Goal: Task Accomplishment & Management: Use online tool/utility

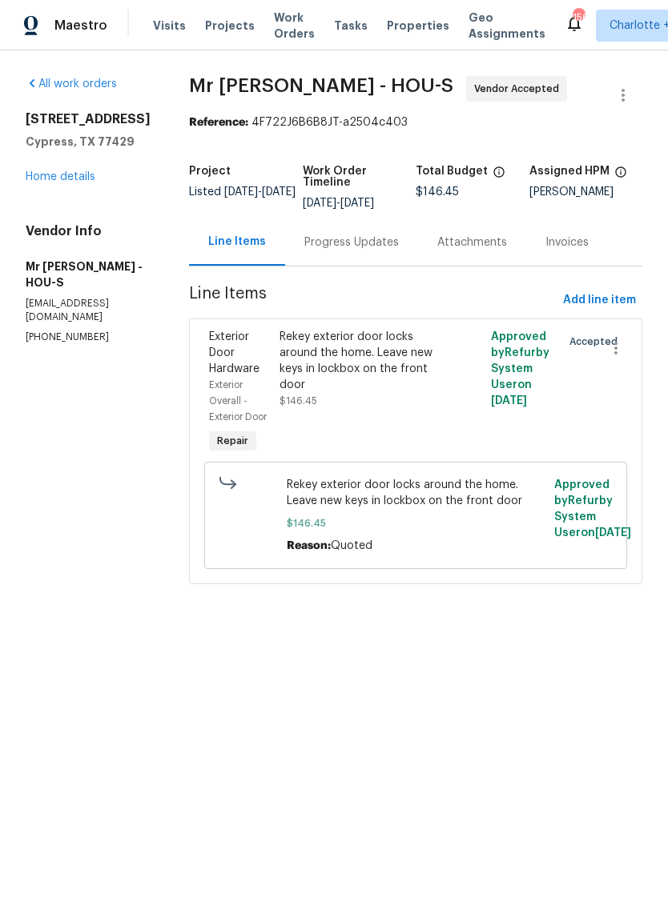
click at [339, 246] on div "Progress Updates" at bounding box center [351, 243] width 94 height 16
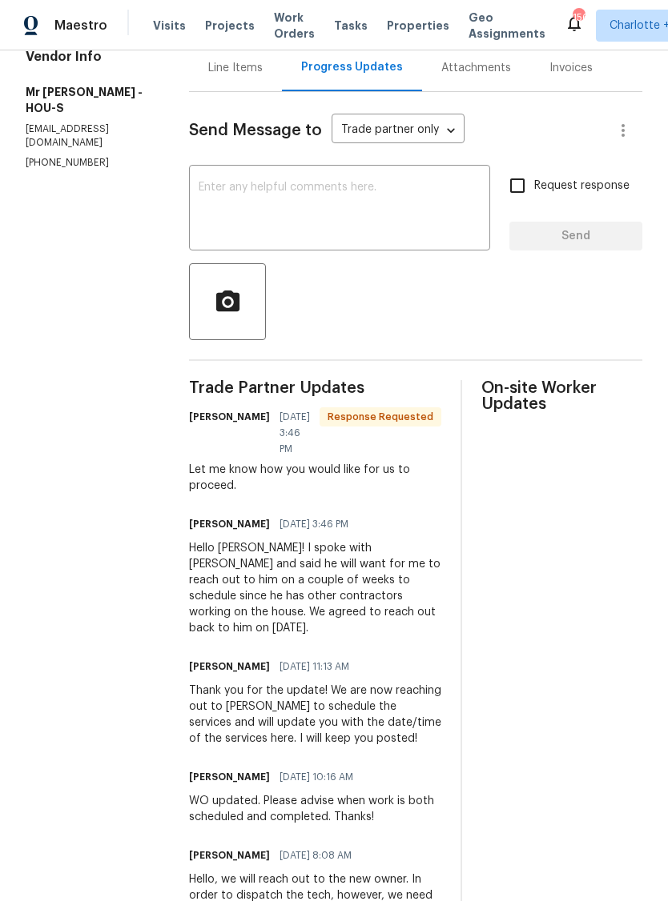
scroll to position [176, 0]
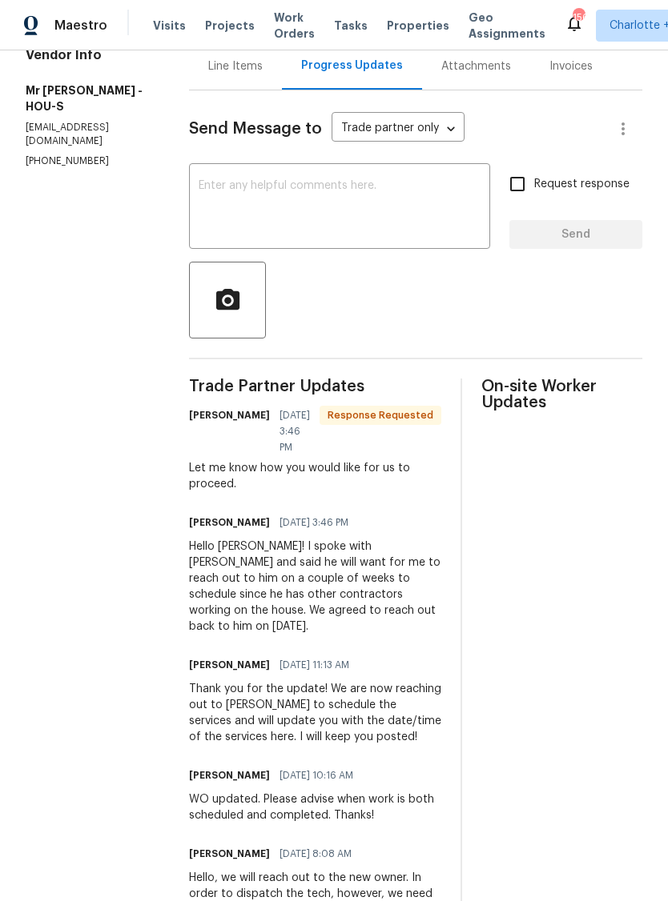
click at [208, 70] on div "Line Items" at bounding box center [235, 66] width 54 height 16
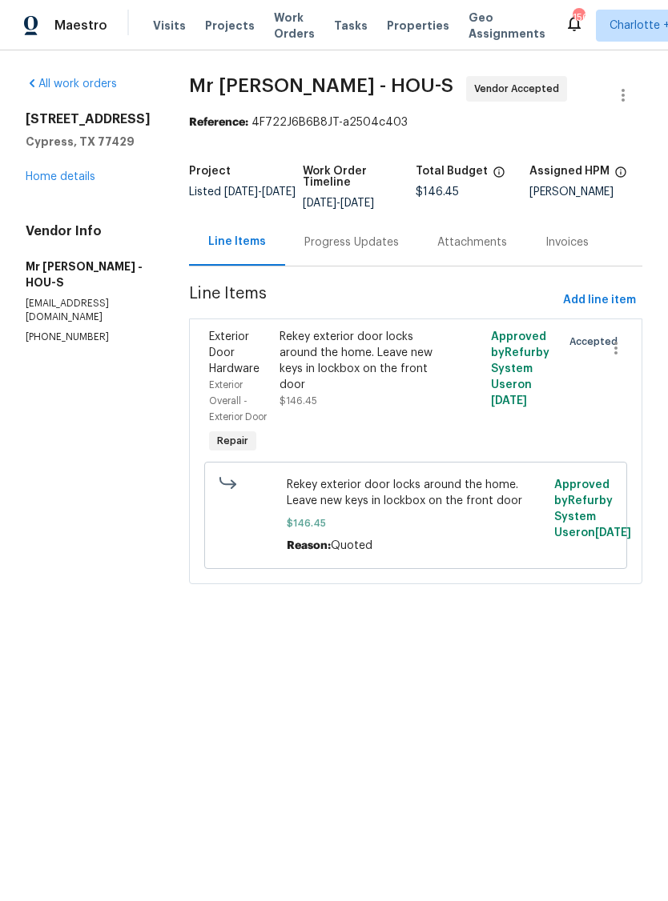
click at [335, 242] on div "Progress Updates" at bounding box center [351, 243] width 94 height 16
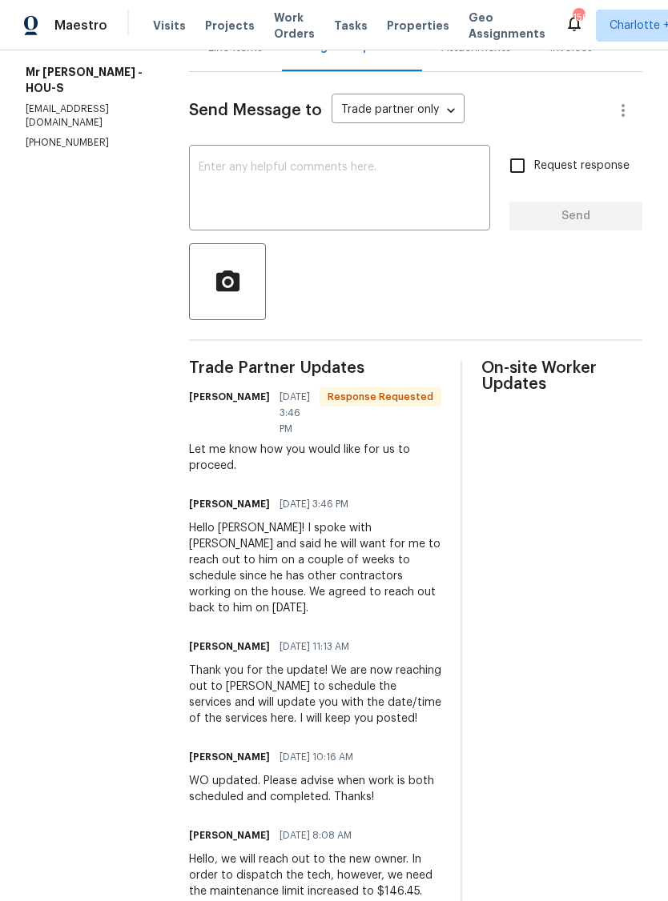
scroll to position [194, 0]
click at [319, 194] on textarea at bounding box center [339, 190] width 282 height 56
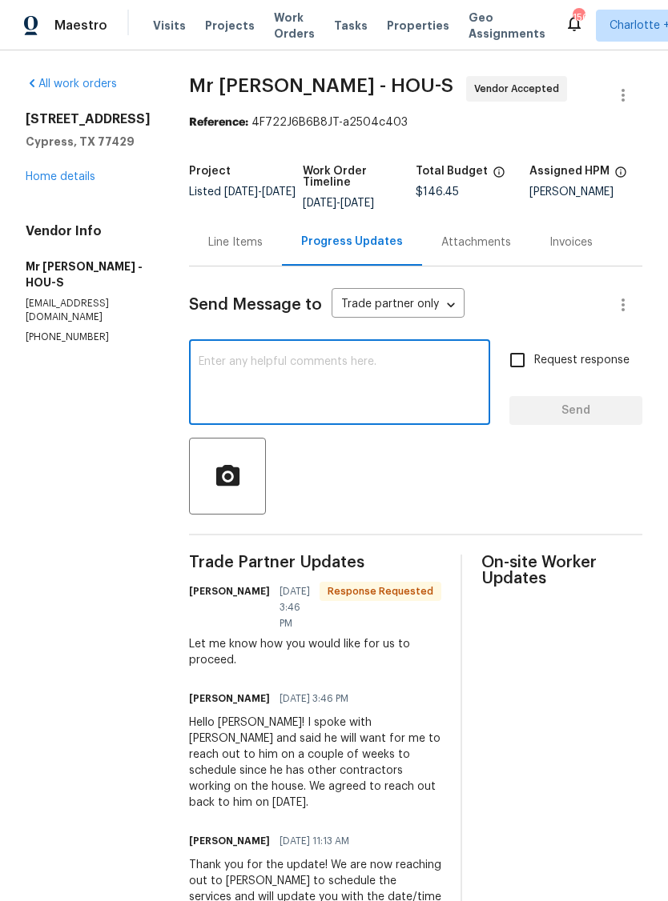
scroll to position [0, 0]
click at [306, 383] on textarea at bounding box center [339, 384] width 282 height 56
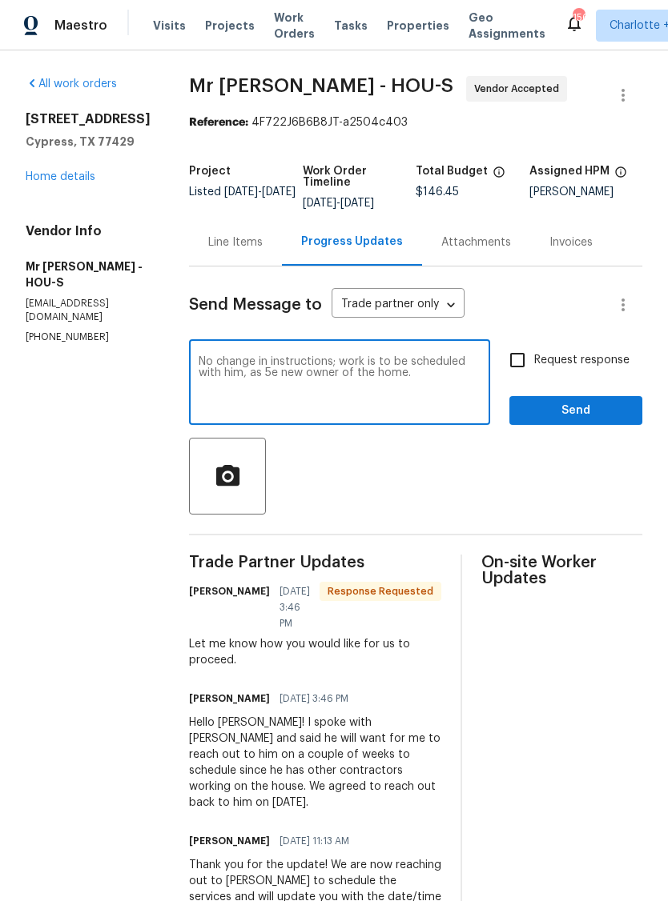
click at [198, 364] on textarea "No change in instructions; work is to be scheduled with him, as 5e new owner of…" at bounding box center [339, 384] width 282 height 56
click at [198, 363] on textarea "No change in instructions; work is to be scheduled with him, as 5e new owner of…" at bounding box center [339, 384] width 282 height 56
click at [198, 376] on textarea "No change in instructions; work is to be scheduled with him, as 5e new owner of…" at bounding box center [339, 384] width 282 height 56
click at [198, 375] on textarea "No change in instructions; work is to be scheduled with him, as 5e new owner of…" at bounding box center [339, 384] width 282 height 56
click at [355, 385] on textarea "No change in instructions; work is to be scheduled with him, as the new owner o…" at bounding box center [339, 384] width 282 height 56
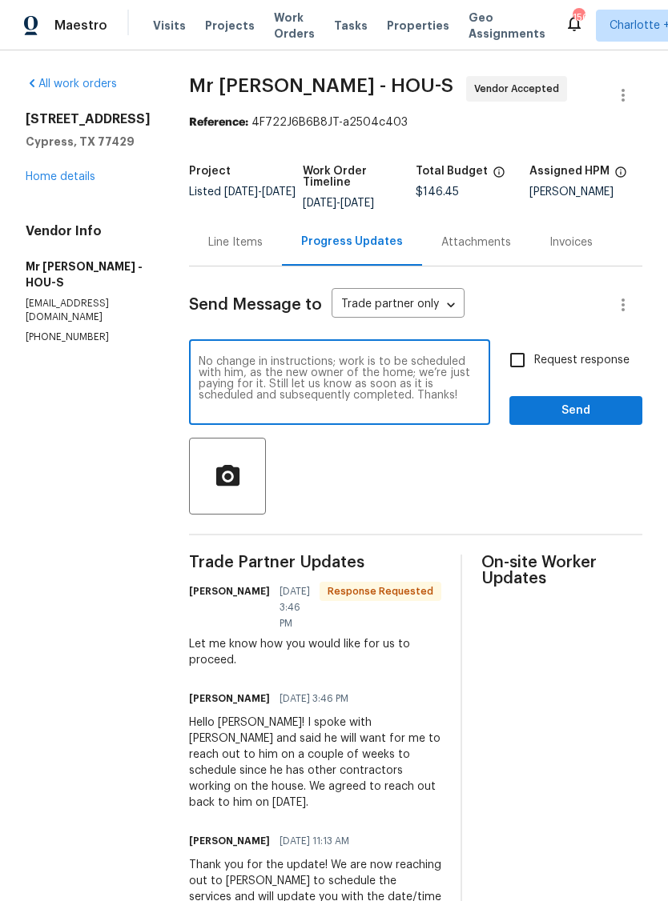
click at [291, 363] on textarea "No change in instructions; work is to be scheduled with him, as the new owner o…" at bounding box center [339, 384] width 282 height 56
click at [307, 348] on div "No change in instructions; work is to be scheduled with him, as the new owner o…" at bounding box center [339, 384] width 301 height 82
click at [476, 461] on div at bounding box center [415, 476] width 453 height 77
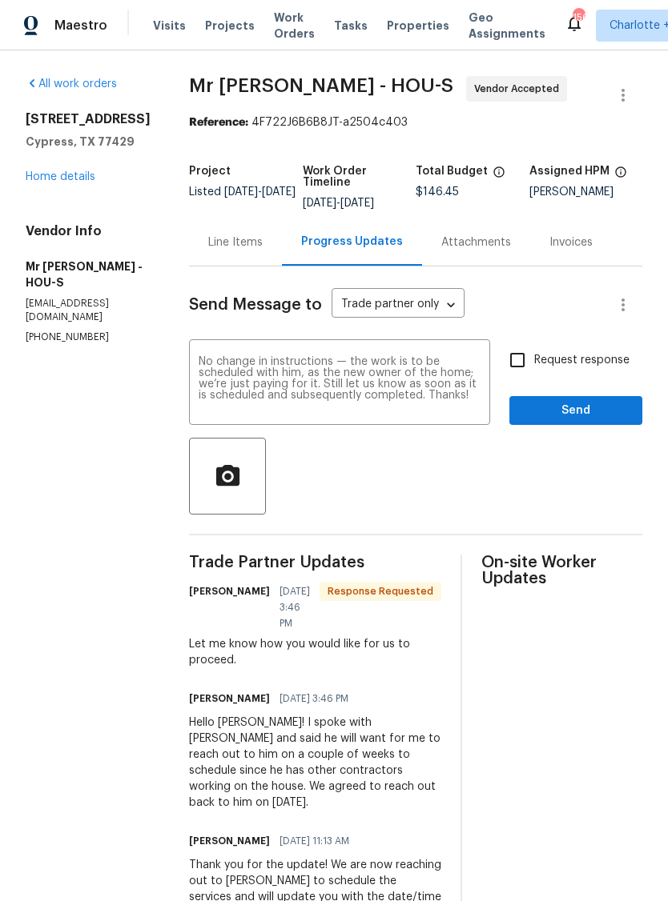
click at [209, 394] on textarea "No change in instructions — the work is to be scheduled with him, as the new ow…" at bounding box center [339, 384] width 282 height 56
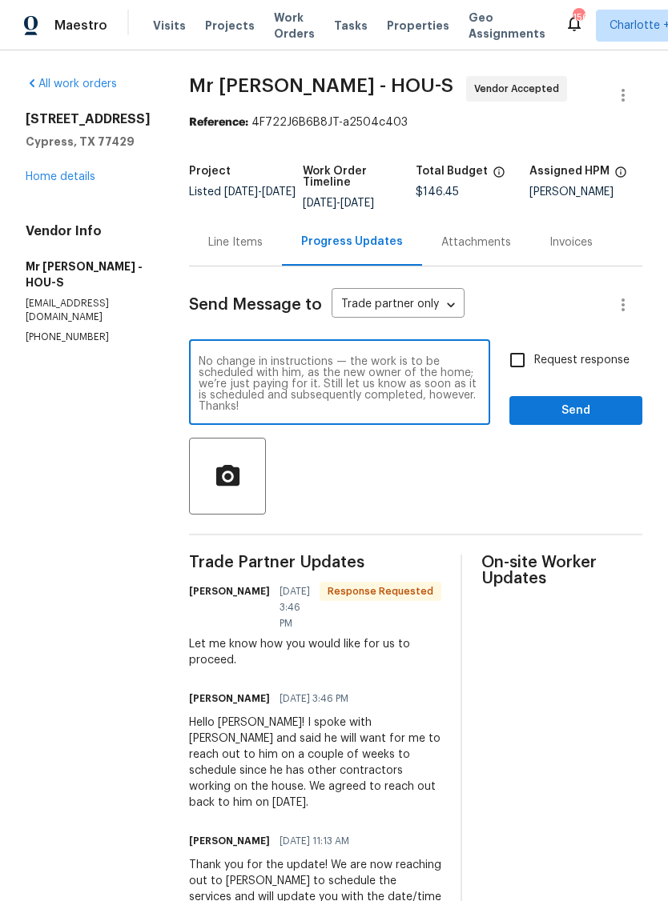
click at [415, 402] on textarea "No change in instructions — the work is to be scheduled with him, as the new ow…" at bounding box center [339, 384] width 282 height 56
type textarea "No change in instructions — the work is to be scheduled with him, as the new ow…"
click at [506, 488] on div at bounding box center [415, 476] width 453 height 77
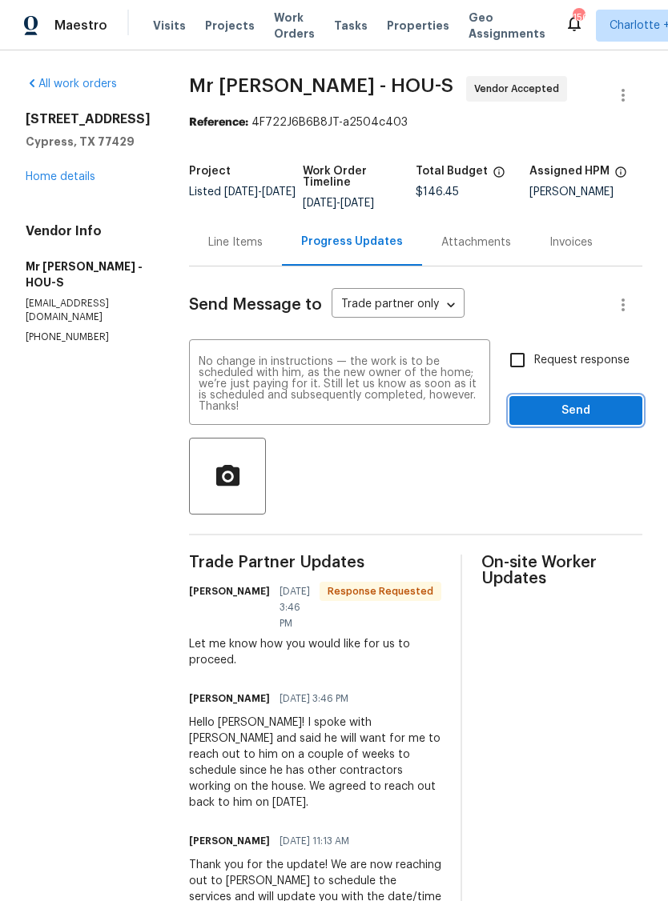
click at [591, 408] on span "Send" at bounding box center [575, 411] width 107 height 20
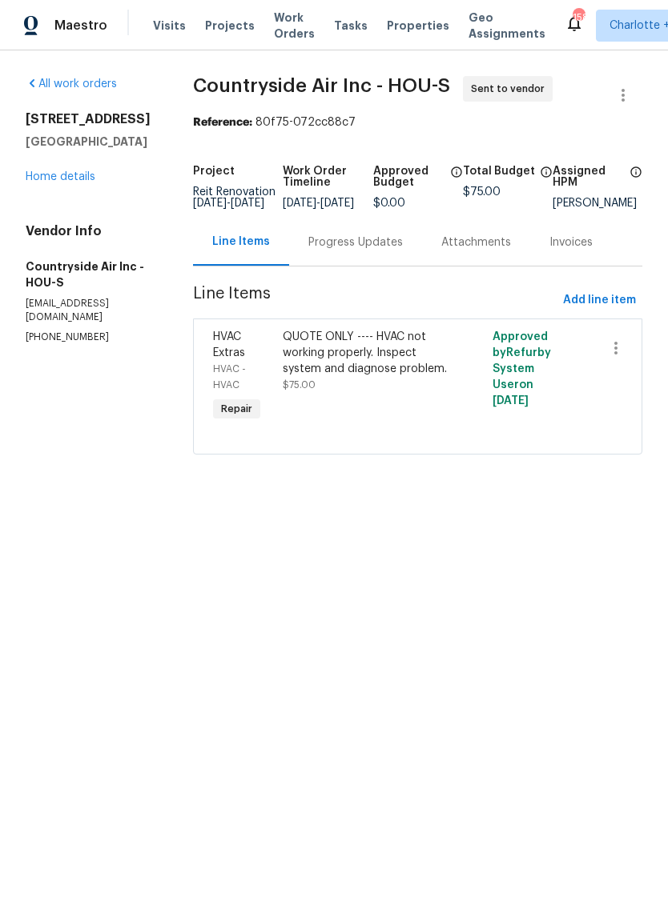
click at [351, 251] on div "Progress Updates" at bounding box center [355, 243] width 94 height 16
click at [347, 251] on div "Progress Updates" at bounding box center [355, 243] width 94 height 16
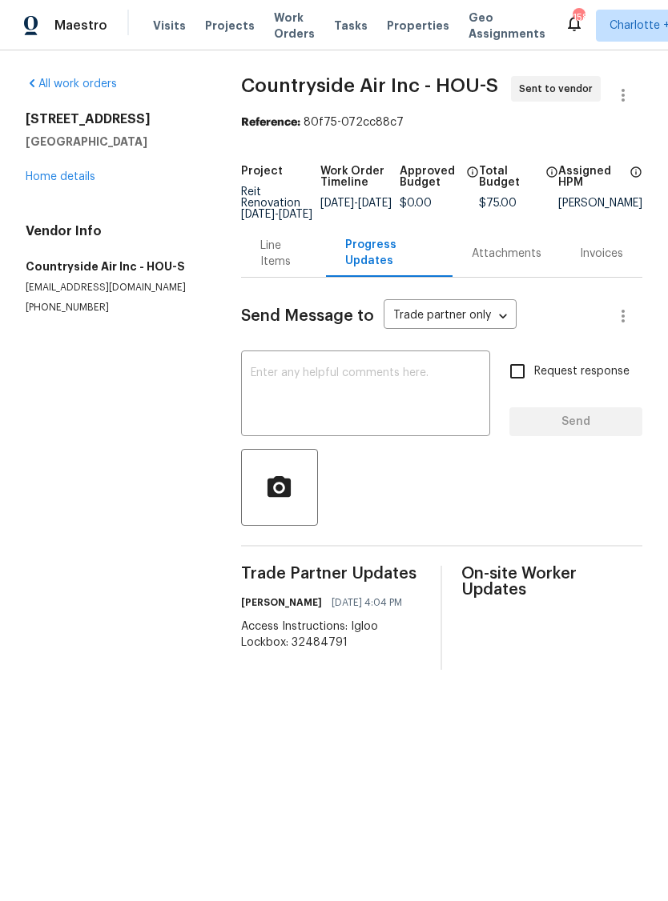
click at [390, 405] on textarea at bounding box center [366, 395] width 230 height 56
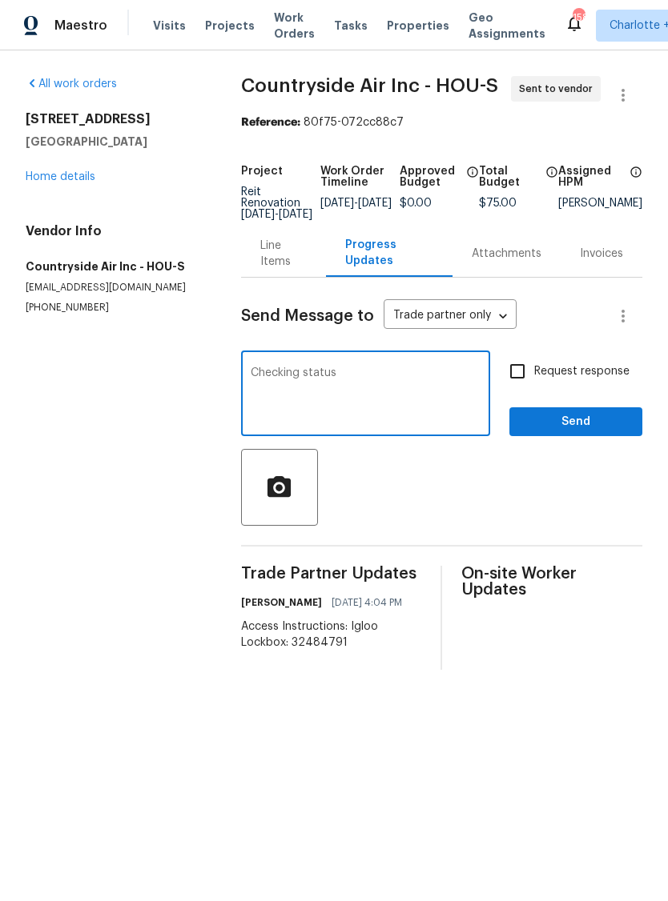
type textarea "Checking status"
click at [522, 379] on input "Request response" at bounding box center [517, 372] width 34 height 34
checkbox input "true"
click at [414, 383] on textarea "Checking status" at bounding box center [366, 395] width 230 height 56
type textarea "Checking status. Thanks"
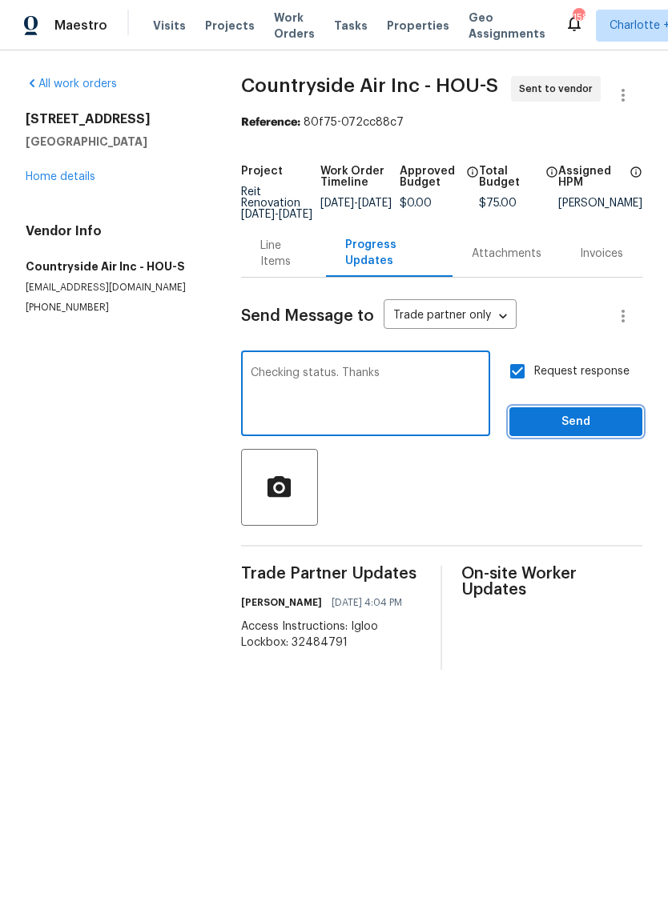
click at [567, 422] on button "Send" at bounding box center [575, 422] width 133 height 30
